Goal: Information Seeking & Learning: Find specific fact

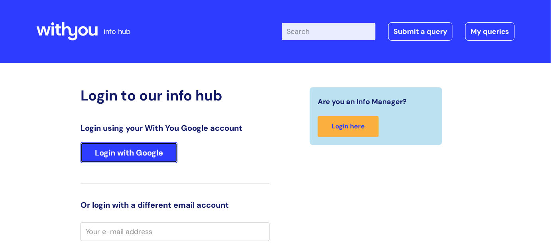
click at [115, 152] on link "Login with Google" at bounding box center [129, 152] width 97 height 21
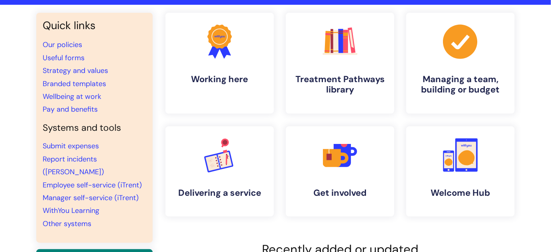
scroll to position [67, 0]
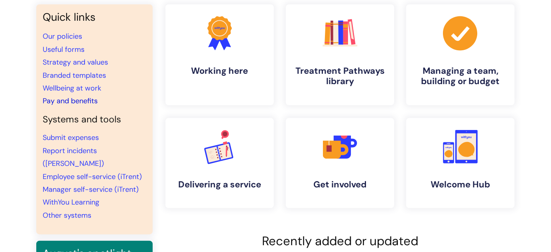
click at [63, 101] on link "Pay and benefits" at bounding box center [70, 101] width 55 height 10
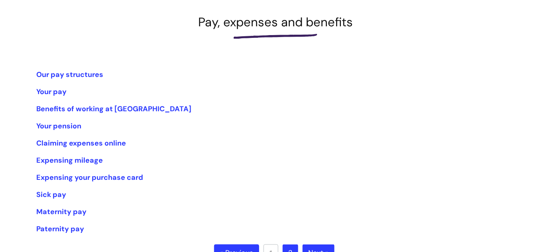
scroll to position [117, 0]
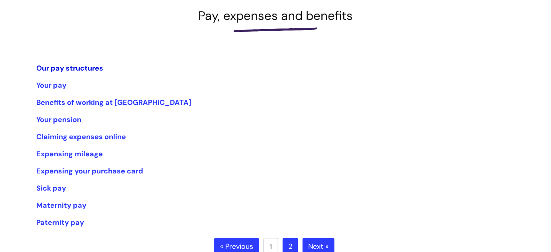
click at [92, 69] on link "Our pay structures" at bounding box center [69, 68] width 67 height 10
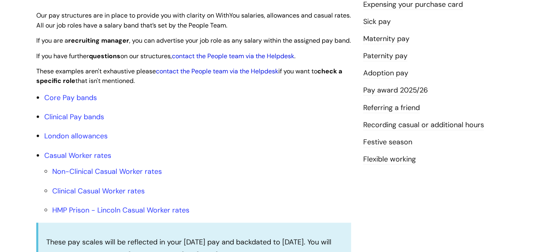
scroll to position [238, 0]
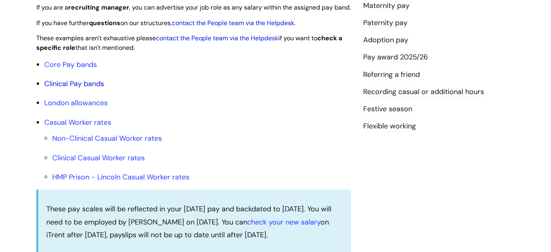
click at [69, 89] on link "Clinical Pay bands" at bounding box center [74, 84] width 60 height 10
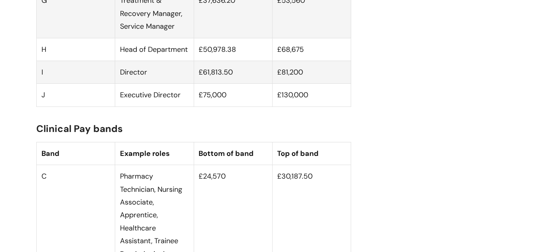
scroll to position [971, 0]
